Goal: Information Seeking & Learning: Check status

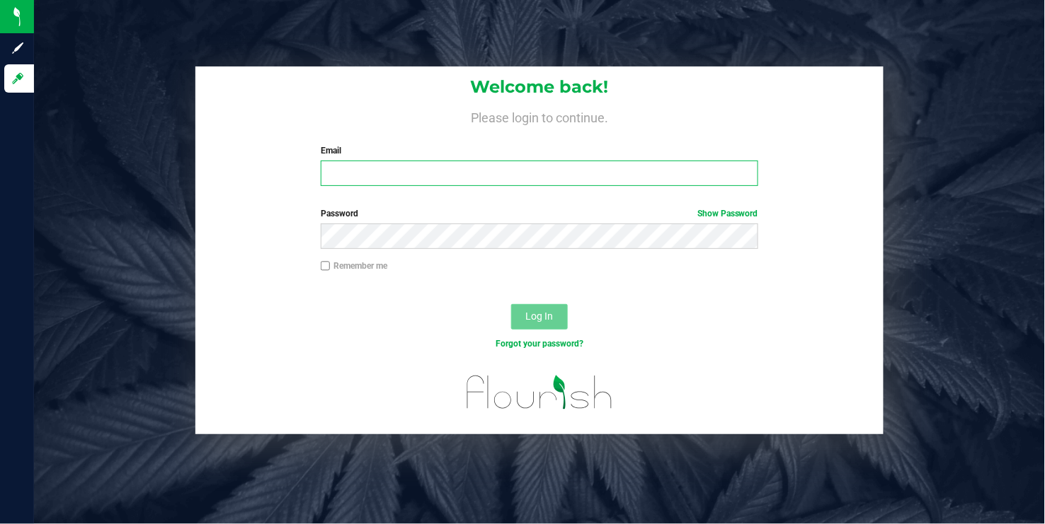
type input "[EMAIL_ADDRESS][DOMAIN_NAME]"
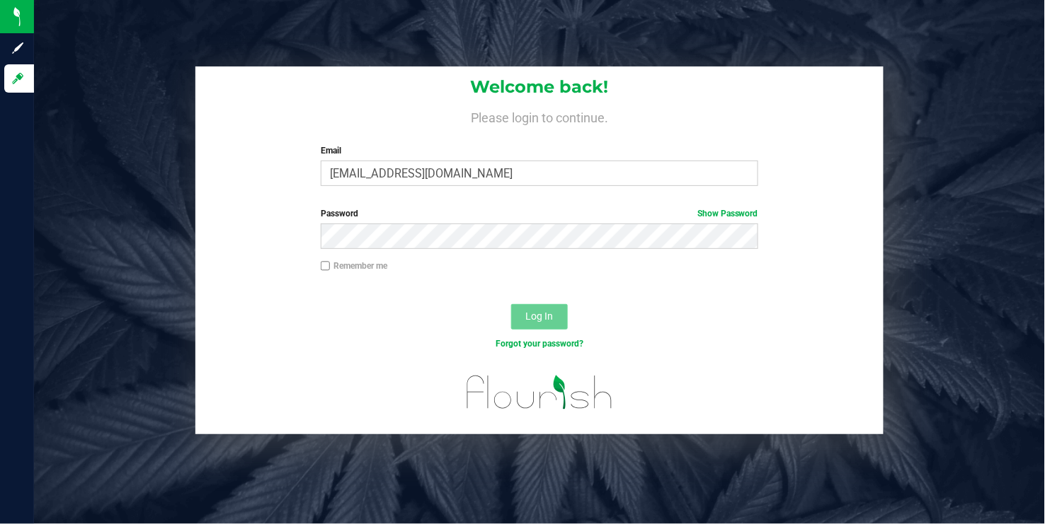
click at [539, 317] on span "Log In" at bounding box center [540, 316] width 28 height 11
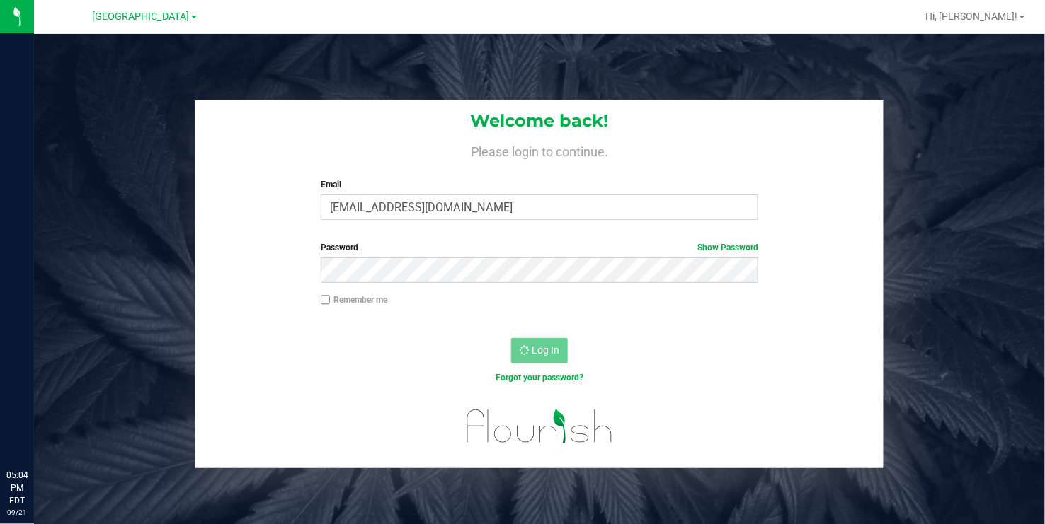
click at [195, 47] on div "Welcome back! Please login to continue. Email [EMAIL_ADDRESS][DOMAIN_NAME] Requ…" at bounding box center [539, 296] width 1011 height 524
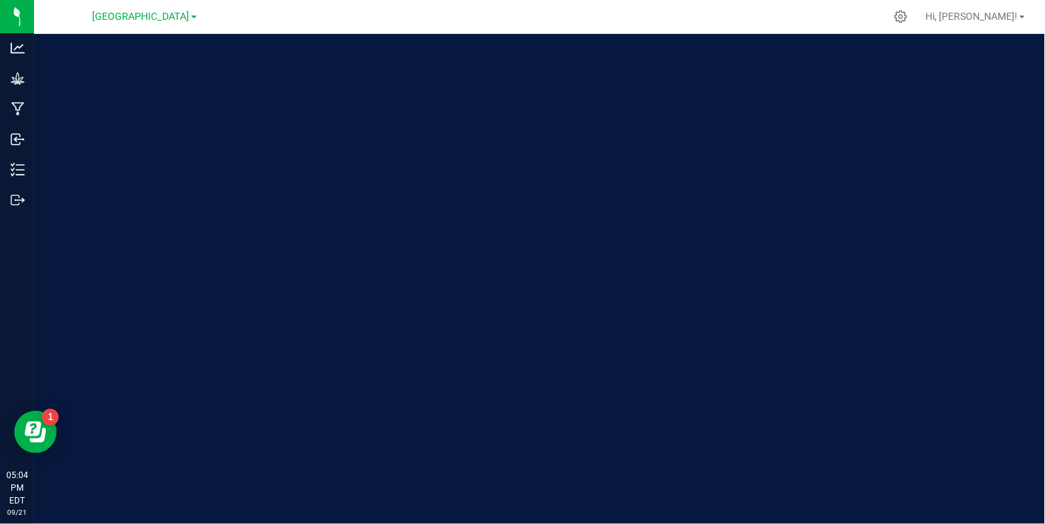
click at [192, 13] on link "[GEOGRAPHIC_DATA]" at bounding box center [145, 15] width 104 height 13
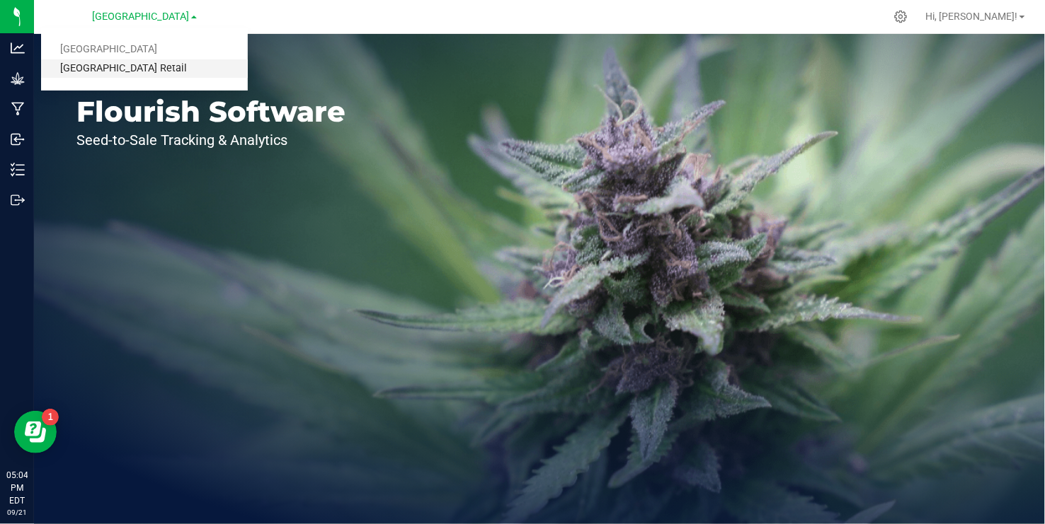
click at [141, 64] on link "[GEOGRAPHIC_DATA] Retail" at bounding box center [144, 68] width 207 height 19
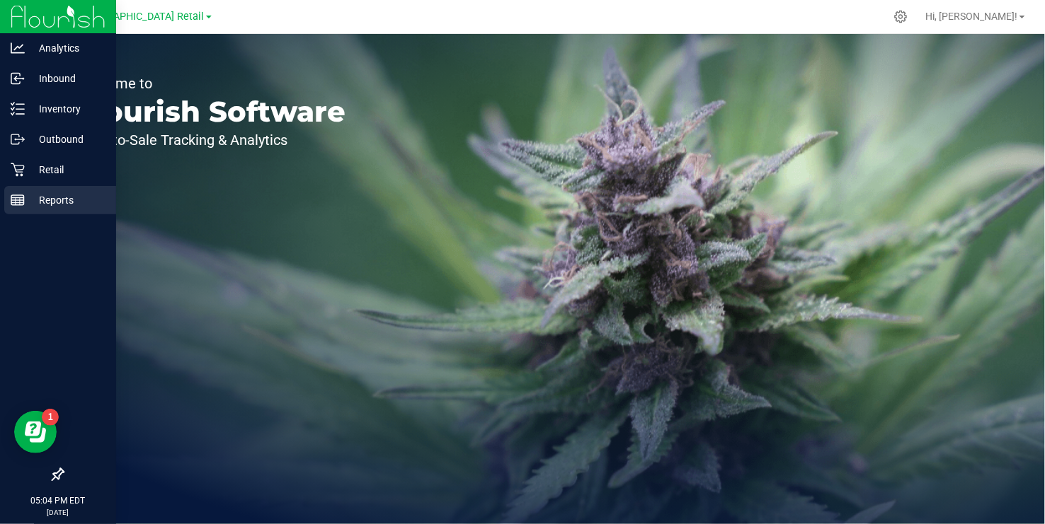
click at [20, 201] on line at bounding box center [20, 201] width 0 height 7
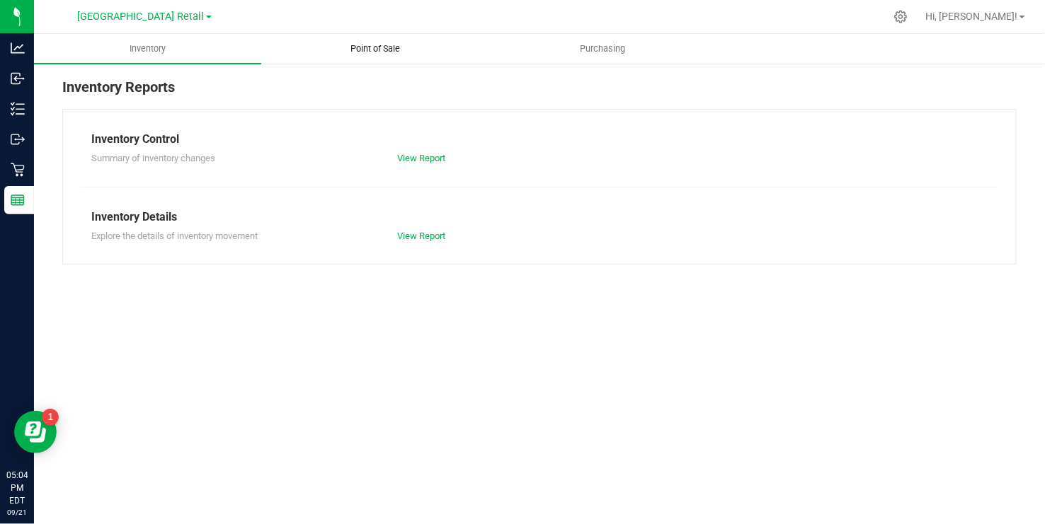
click at [384, 47] on span "Point of Sale" at bounding box center [375, 48] width 88 height 13
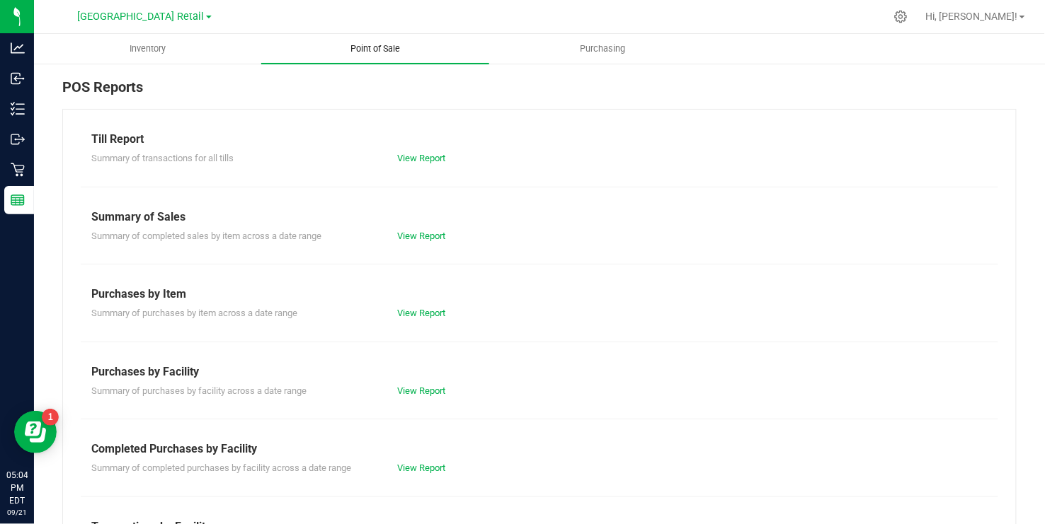
click at [384, 47] on span "Point of Sale" at bounding box center [375, 48] width 88 height 13
click at [417, 156] on link "View Report" at bounding box center [421, 158] width 48 height 11
